Goal: Check status

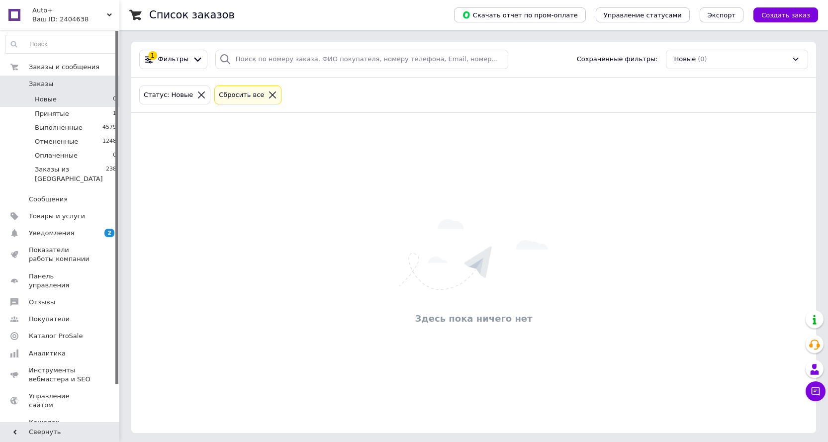
drag, startPoint x: 828, startPoint y: 26, endPoint x: 431, endPoint y: 194, distance: 431.1
click at [438, 193] on div "Здесь пока ничего нет" at bounding box center [473, 273] width 685 height 300
